Goal: Information Seeking & Learning: Learn about a topic

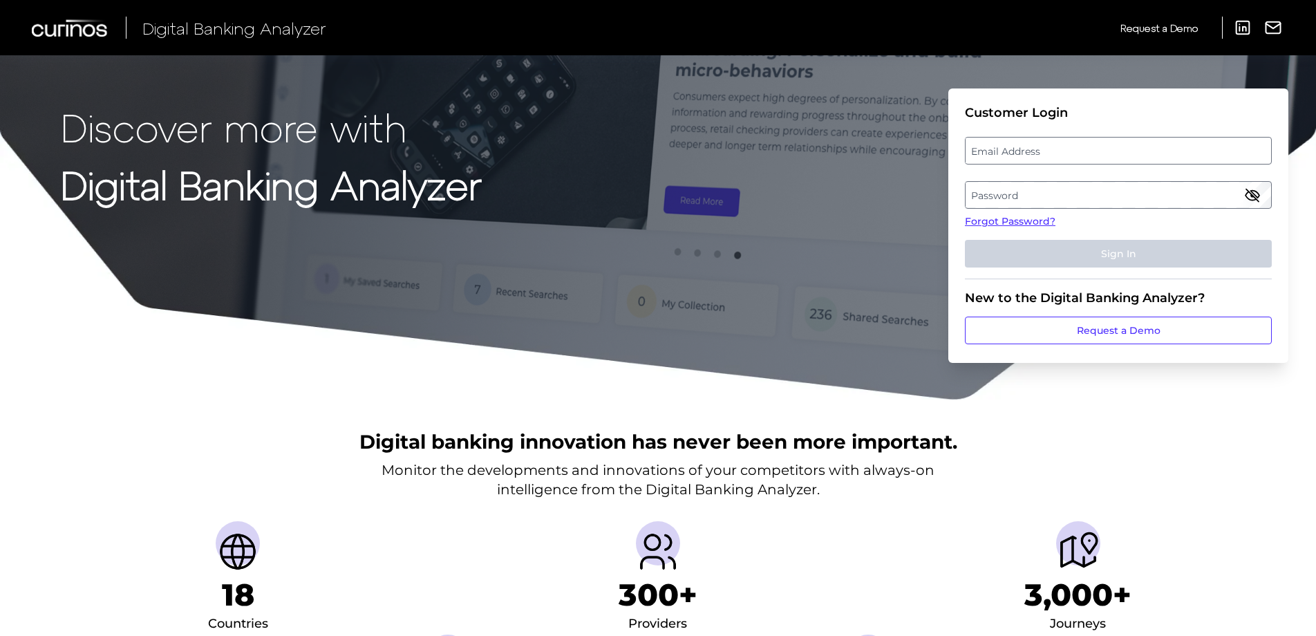
click at [998, 147] on label "Email Address" at bounding box center [1117, 150] width 305 height 25
click at [998, 147] on input "email" at bounding box center [1118, 151] width 307 height 28
type input "m"
type input "[PERSON_NAME][EMAIL_ADDRESS][PERSON_NAME][DOMAIN_NAME]"
click at [1023, 194] on label "Password" at bounding box center [1117, 194] width 305 height 25
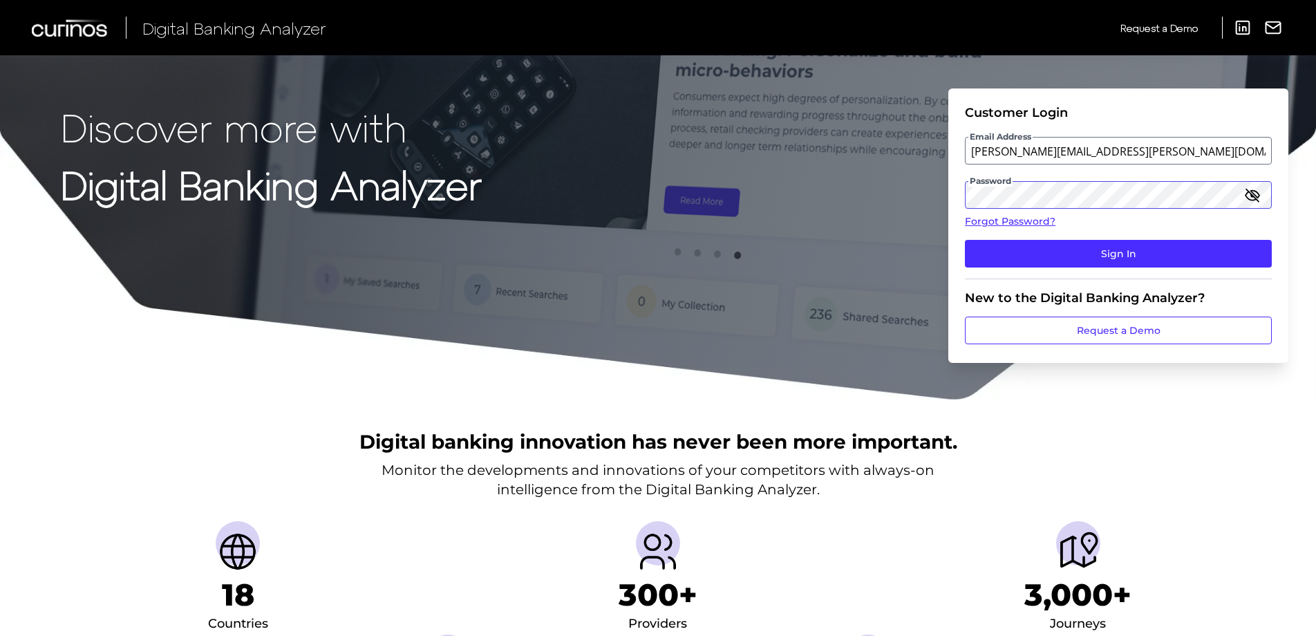
click at [965, 240] on button "Sign In" at bounding box center [1118, 254] width 307 height 28
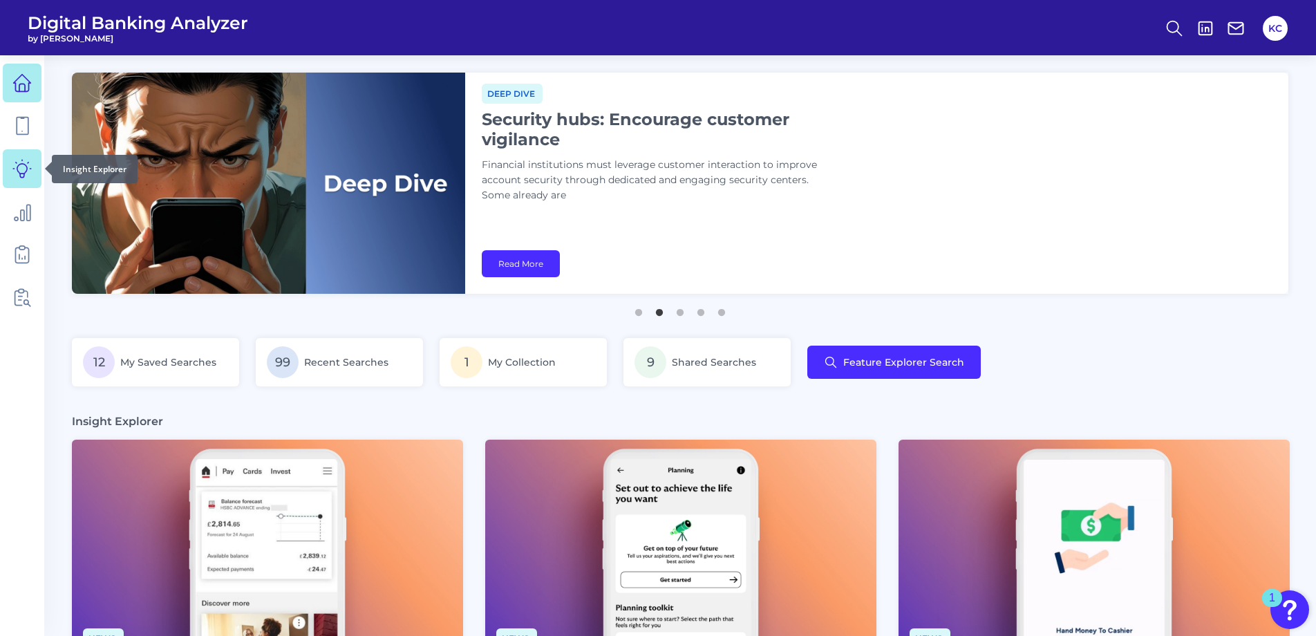
click at [15, 160] on icon at bounding box center [21, 168] width 19 height 19
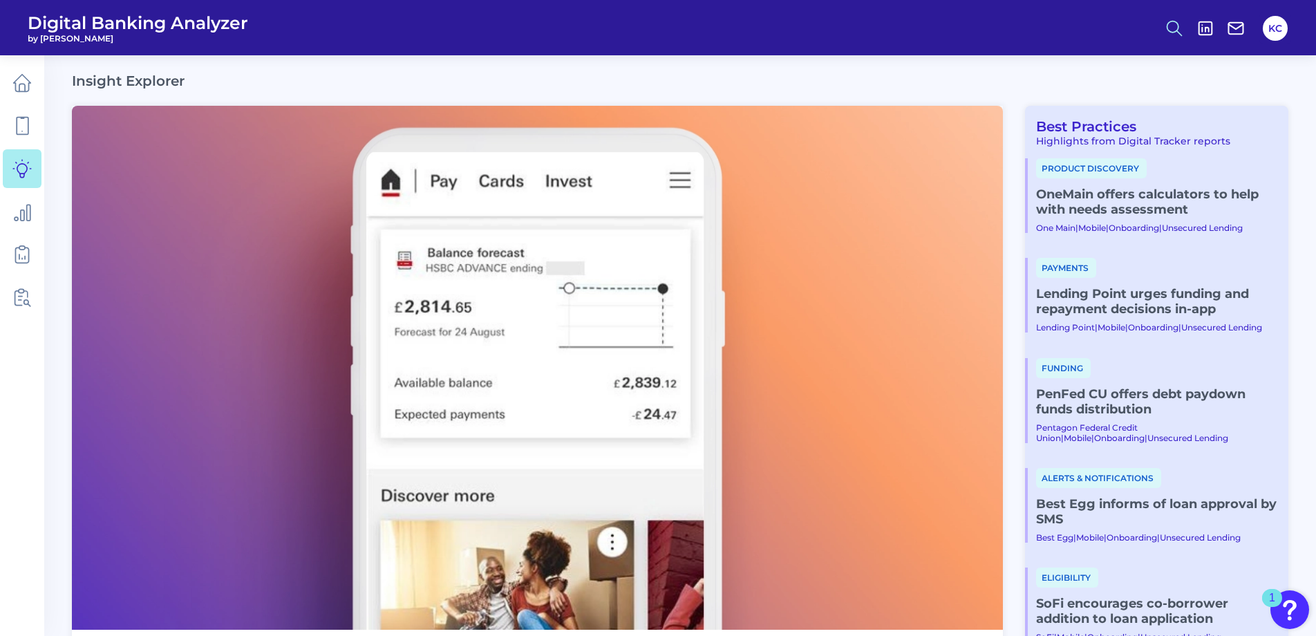
click at [1166, 30] on icon at bounding box center [1173, 28] width 19 height 19
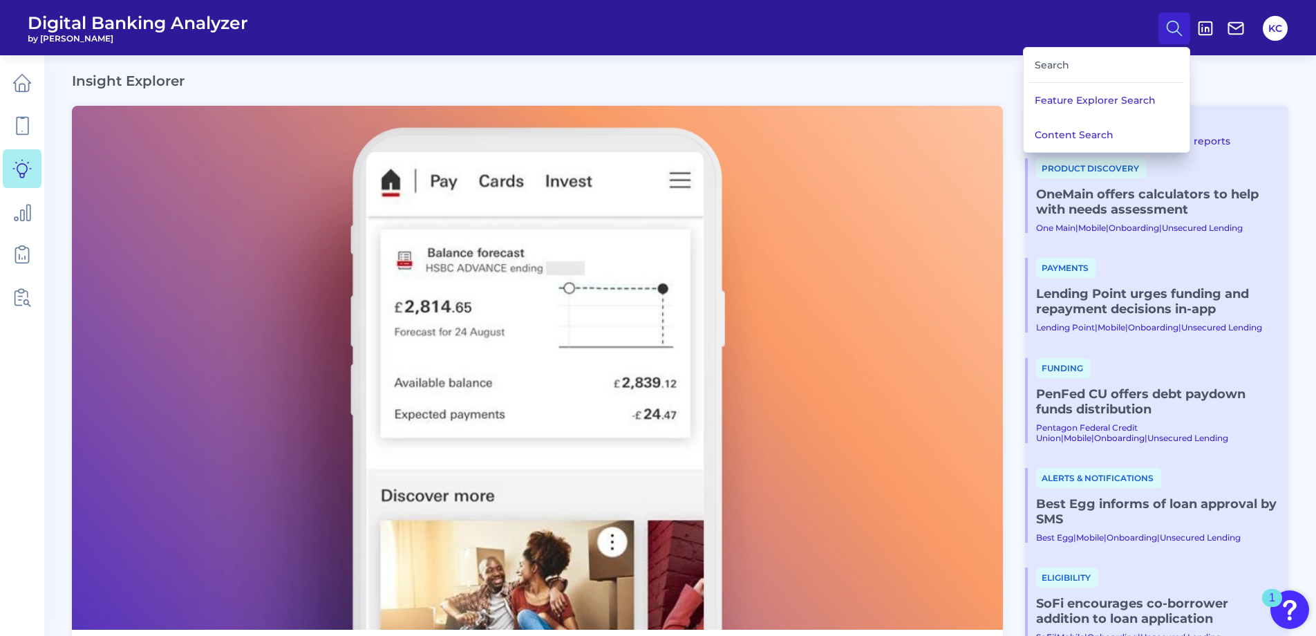
click at [1113, 57] on div "Search" at bounding box center [1106, 65] width 155 height 35
click at [1068, 65] on div "Search" at bounding box center [1106, 65] width 155 height 35
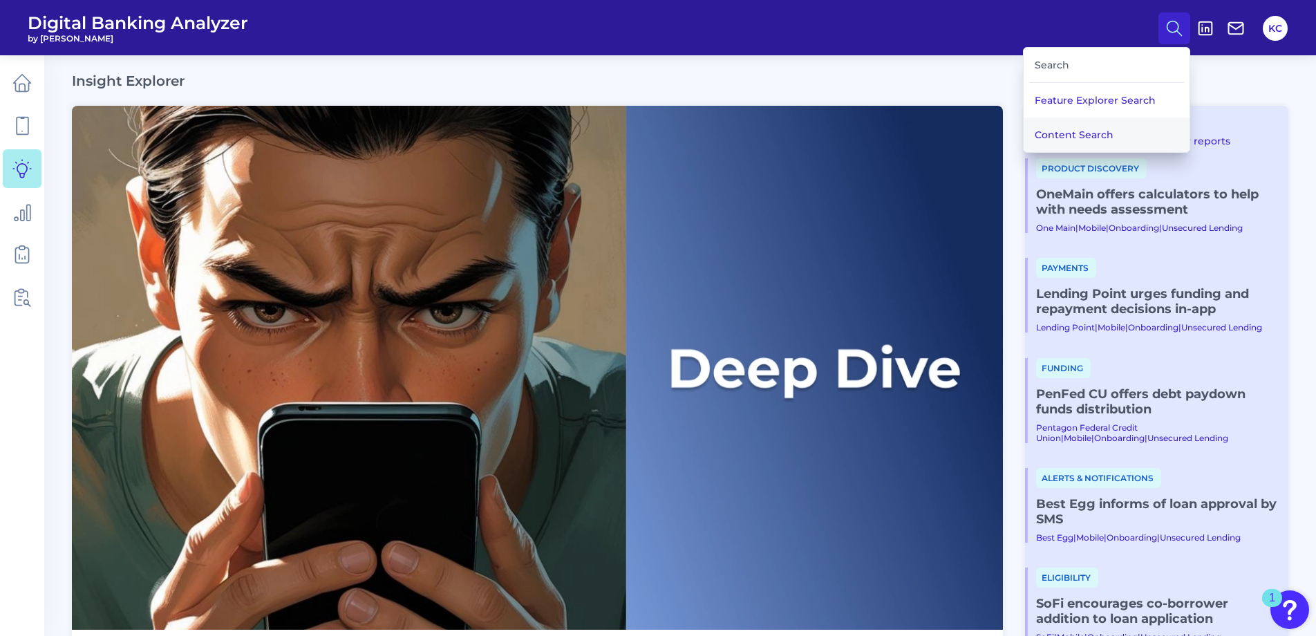
click at [1049, 140] on button "Content Search" at bounding box center [1106, 134] width 166 height 35
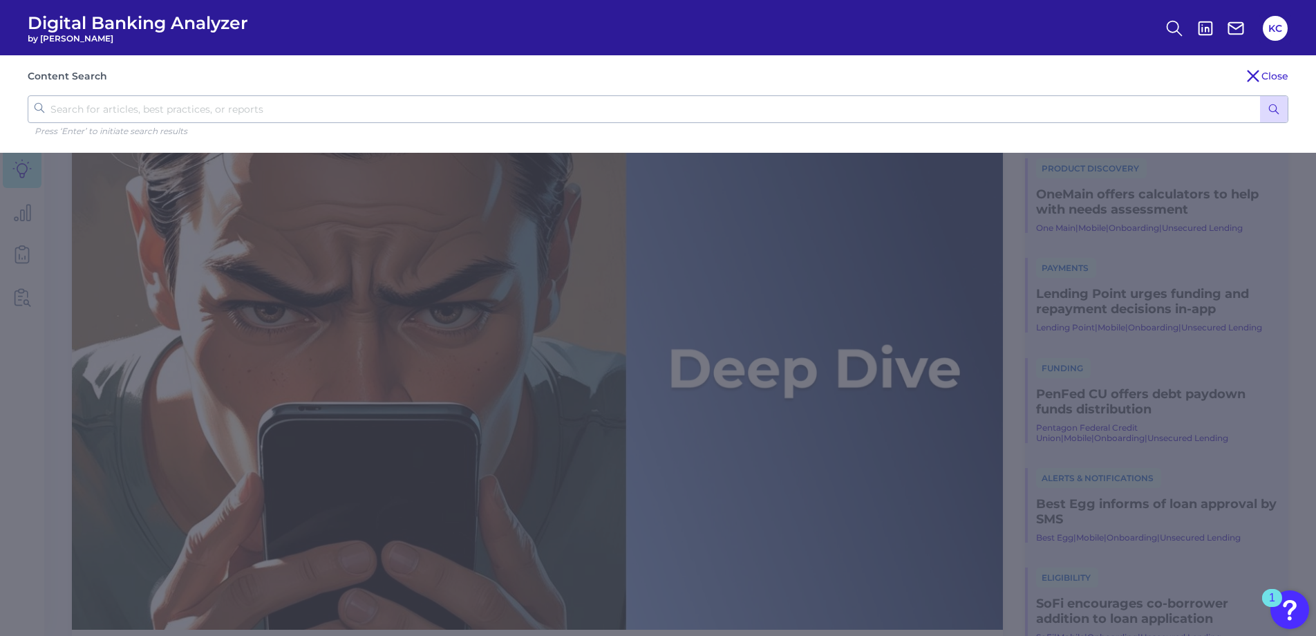
click at [767, 93] on div "Content Search Close Press ‘Enter’ to initiate search results" at bounding box center [658, 103] width 1316 height 97
click at [761, 105] on input "text" at bounding box center [658, 109] width 1260 height 28
type input "calculator"
click button "submit" at bounding box center [1274, 109] width 28 height 26
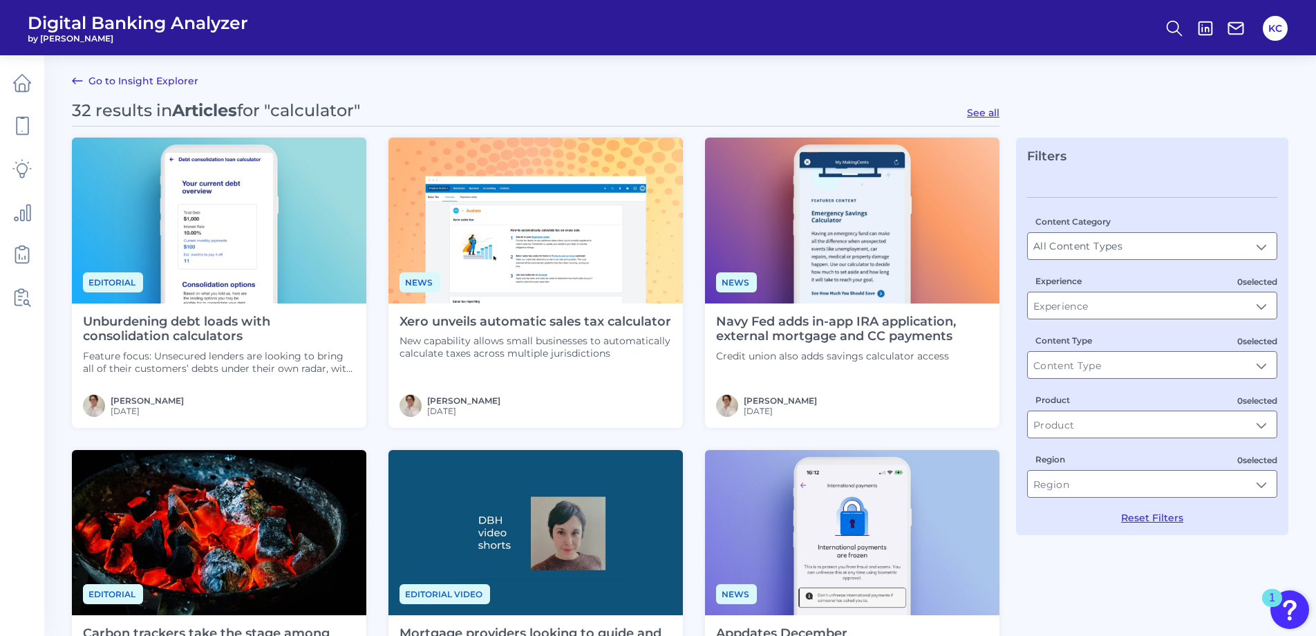
click at [920, 321] on h4 "Navy Fed adds in-app IRA application, external mortgage and CC payments" at bounding box center [852, 329] width 272 height 30
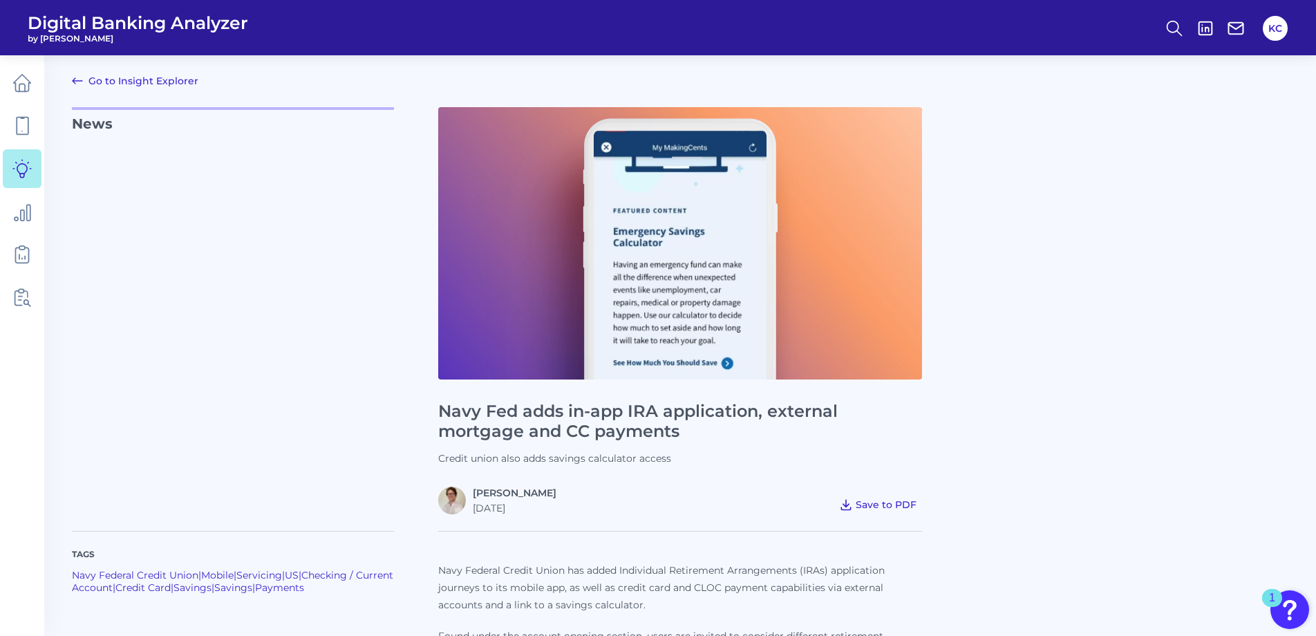
click at [881, 505] on span "Save to PDF" at bounding box center [885, 504] width 61 height 12
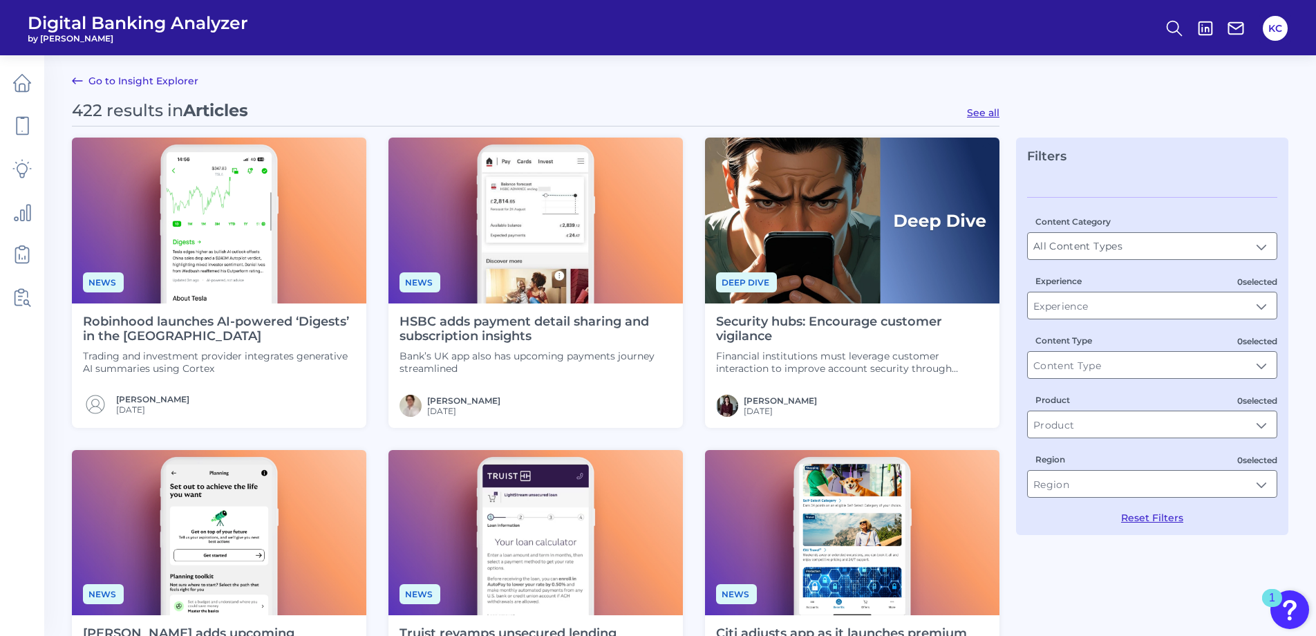
click at [118, 75] on link "Go to Insight Explorer" at bounding box center [135, 81] width 126 height 17
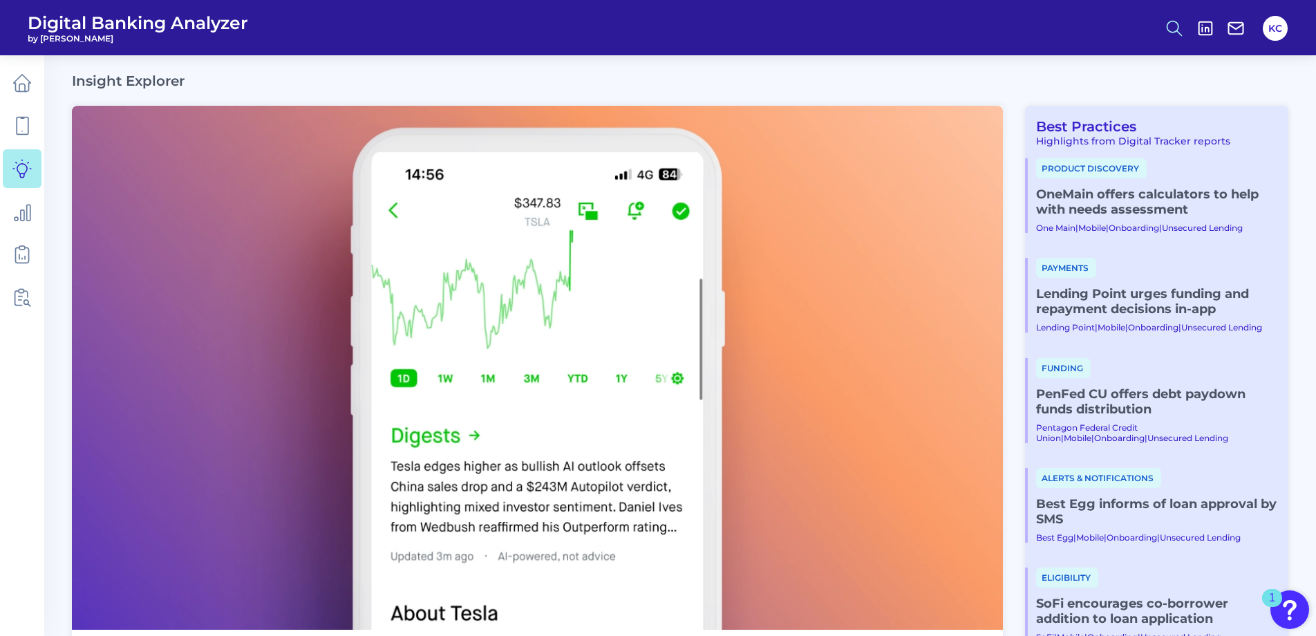
click at [1176, 21] on icon at bounding box center [1173, 28] width 19 height 19
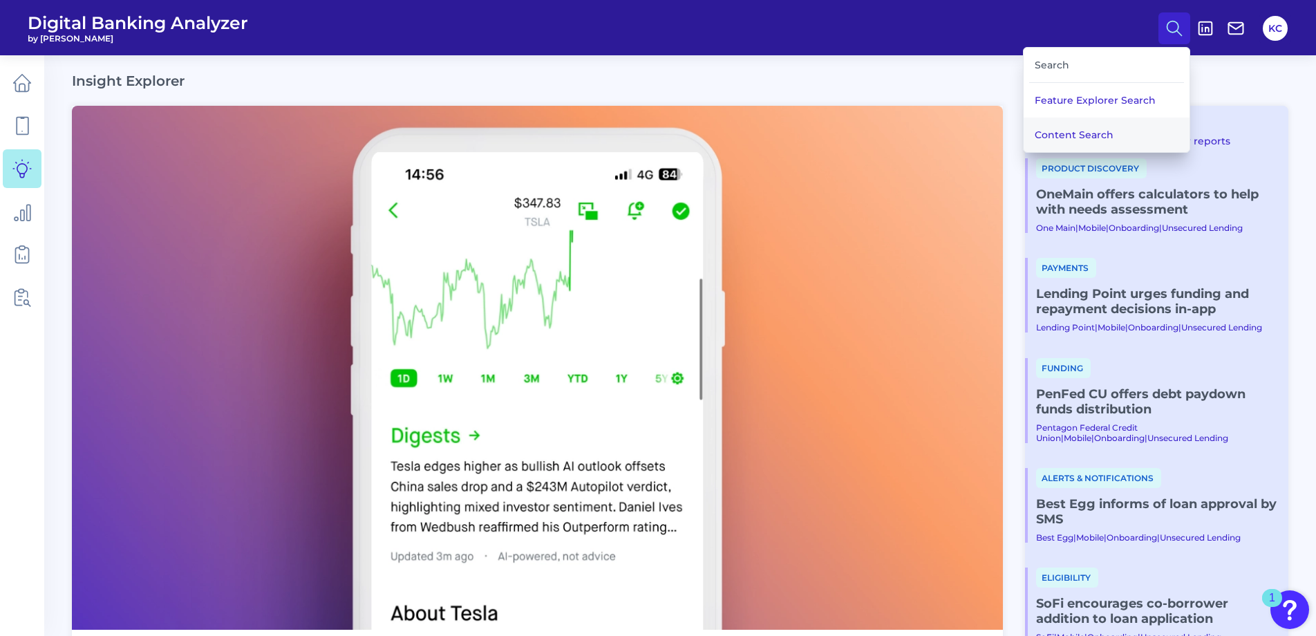
click at [1106, 135] on button "Content Search" at bounding box center [1106, 134] width 166 height 35
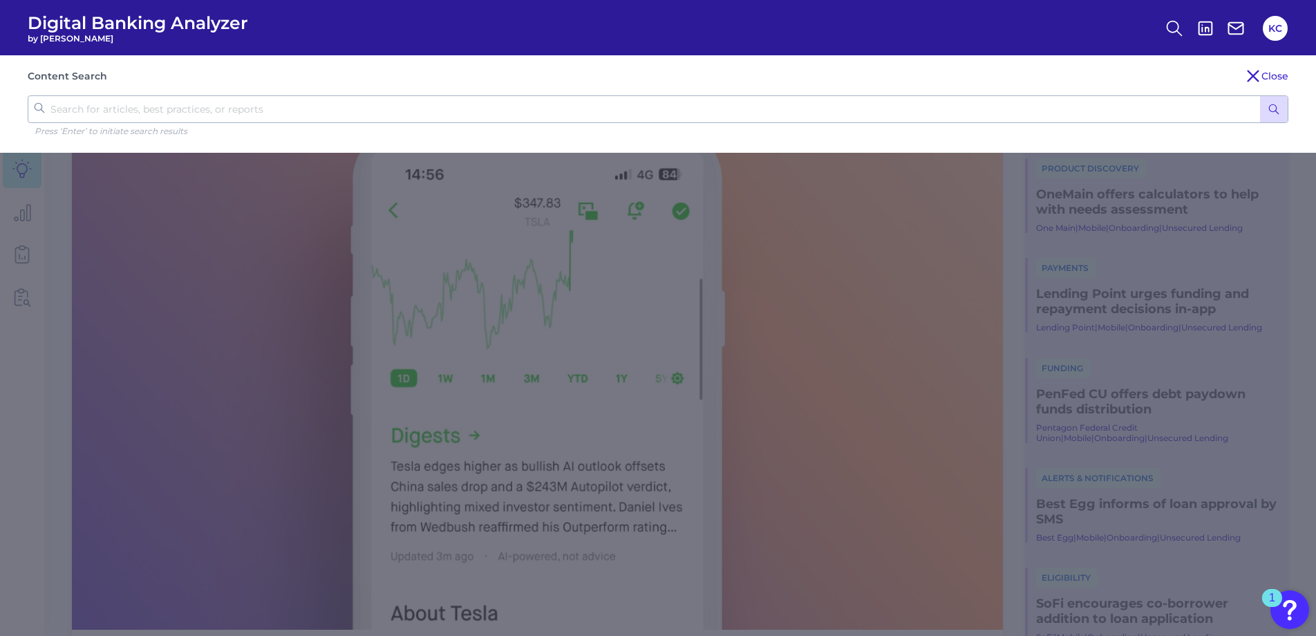
click at [544, 97] on input "text" at bounding box center [658, 109] width 1260 height 28
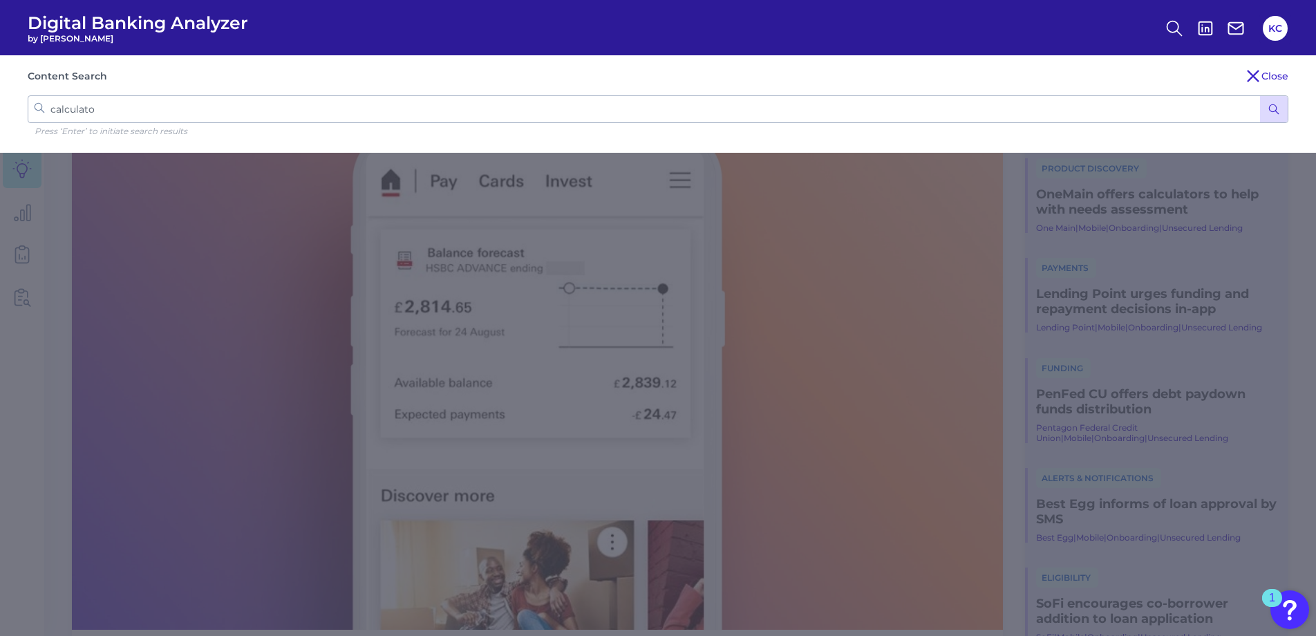
type input "calculator"
click button "submit" at bounding box center [1274, 109] width 28 height 26
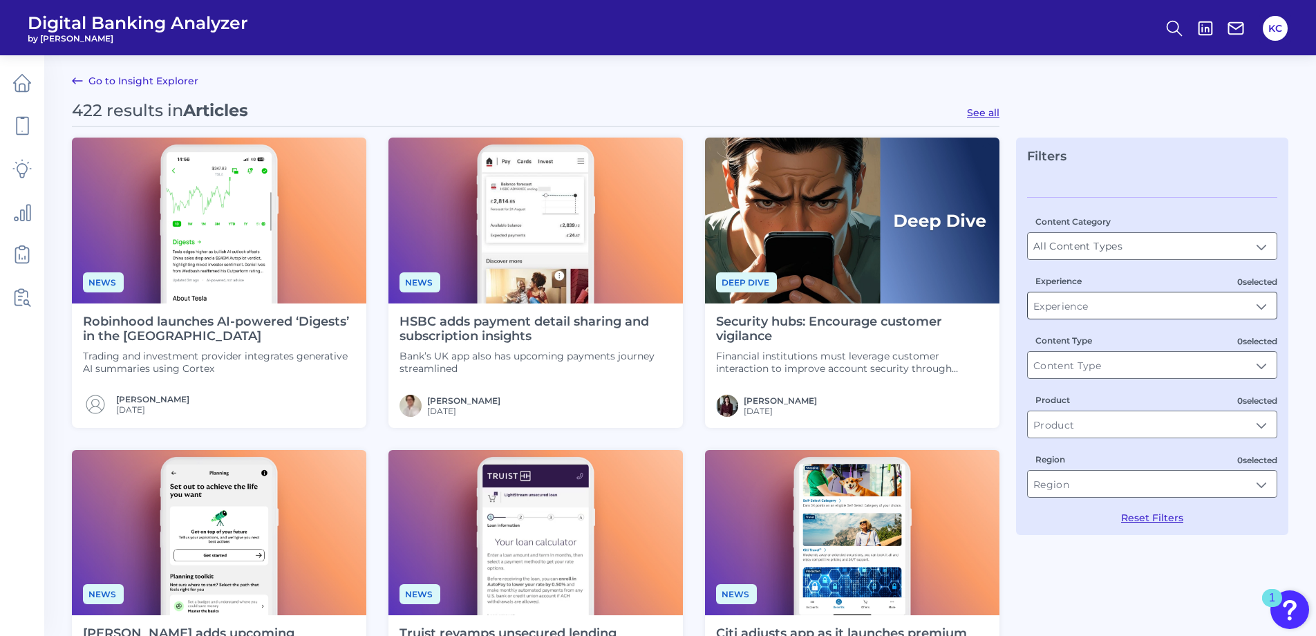
click at [1159, 310] on input "Experience" at bounding box center [1151, 305] width 249 height 26
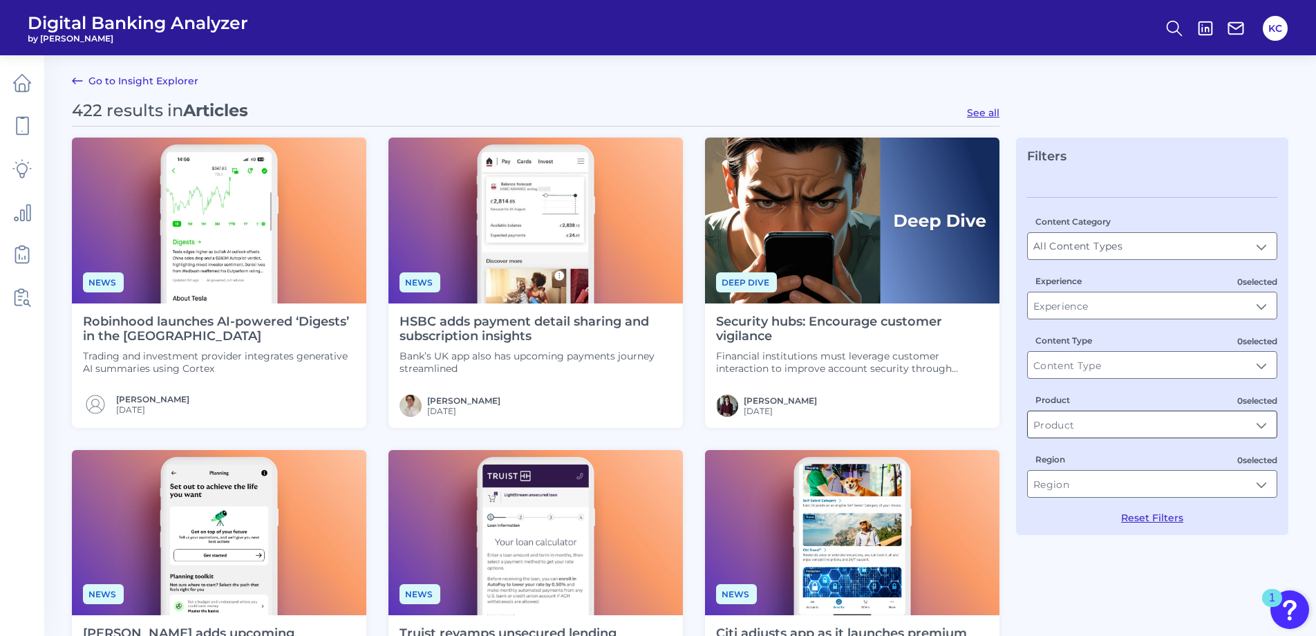
click at [1106, 424] on input "Product" at bounding box center [1151, 424] width 249 height 26
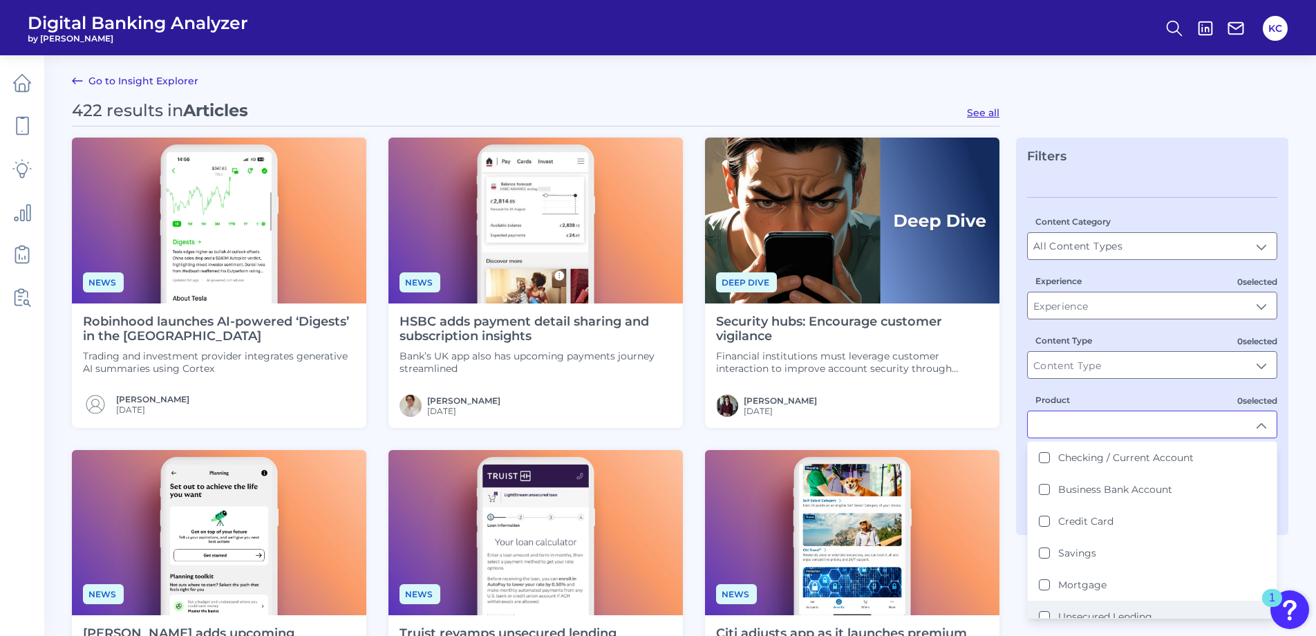
scroll to position [69, 0]
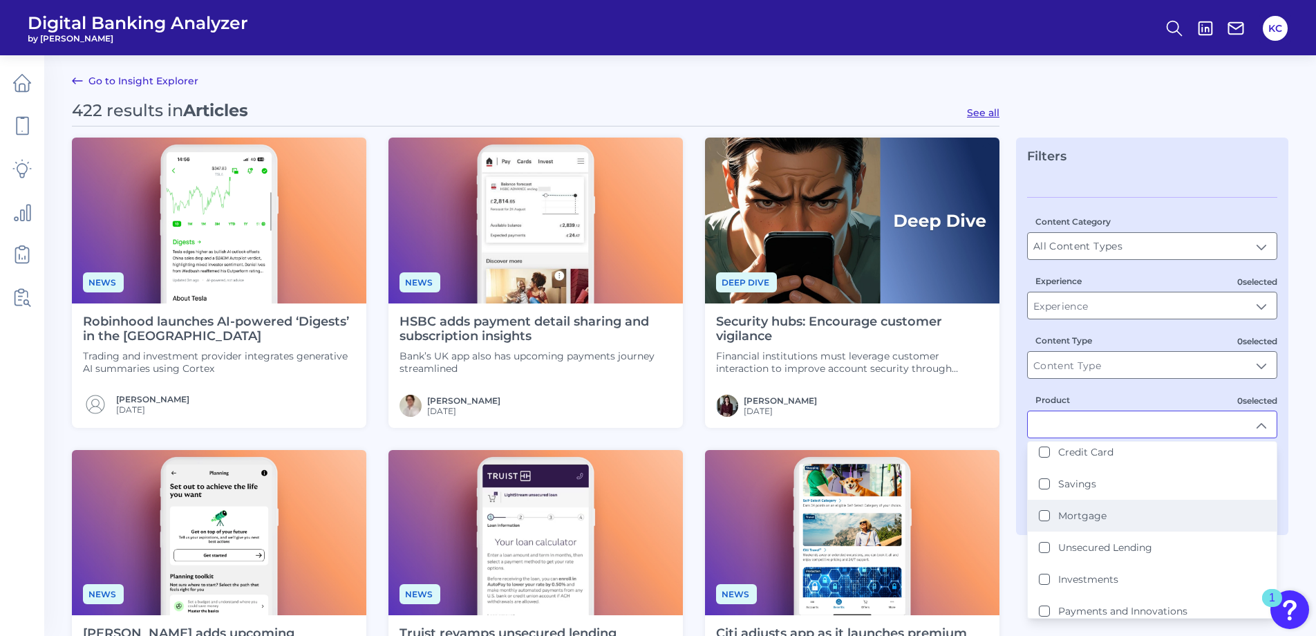
click at [1041, 518] on button "Mortgage" at bounding box center [1043, 515] width 11 height 11
type input "Mortgage"
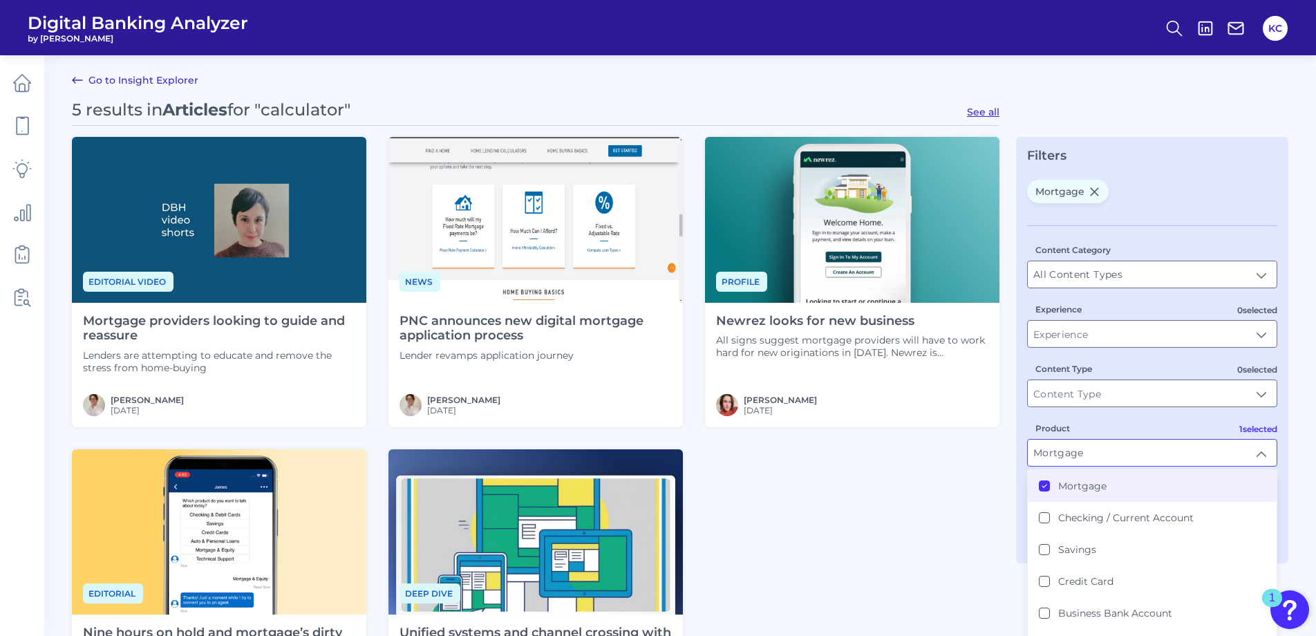
scroll to position [70, 0]
